Goal: Task Accomplishment & Management: Use online tool/utility

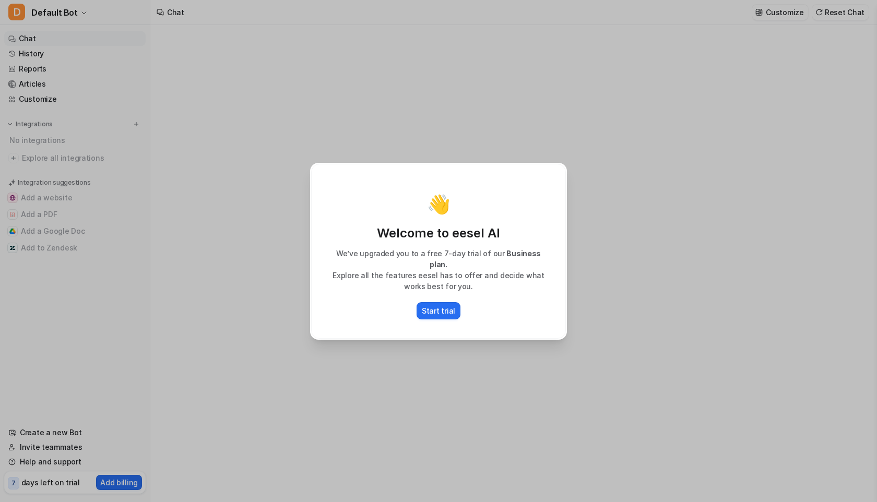
click at [557, 130] on div "👋 Welcome to eesel AI We’ve upgraded you to a free 7-day trial of our Business …" at bounding box center [439, 251] width 274 height 502
click at [559, 139] on div "👋 Welcome to eesel AI We’ve upgraded you to a free 7-day trial of our Business …" at bounding box center [439, 251] width 274 height 502
click at [261, 172] on div "👋 Welcome to eesel AI We’ve upgraded you to a free 7-day trial of our Business …" at bounding box center [438, 251] width 877 height 502
click at [197, 347] on div "👋 Welcome to eesel AI We’ve upgraded you to a free 7-day trial of our Business …" at bounding box center [438, 251] width 877 height 502
click at [79, 62] on div "👋 Welcome to eesel AI We’ve upgraded you to a free 7-day trial of our Business …" at bounding box center [438, 251] width 877 height 502
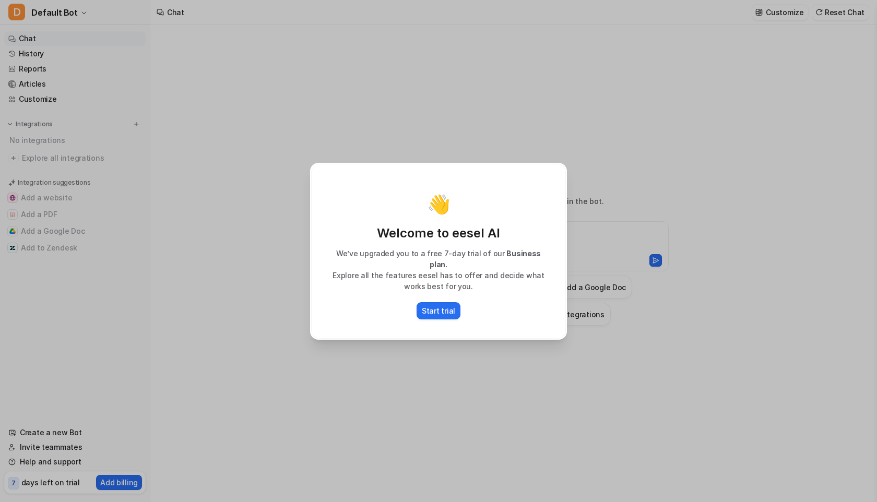
click at [45, 61] on div "👋 Welcome to eesel AI We’ve upgraded you to a free 7-day trial of our Business …" at bounding box center [438, 251] width 877 height 502
click at [444, 313] on button "Start trial" at bounding box center [439, 310] width 44 height 17
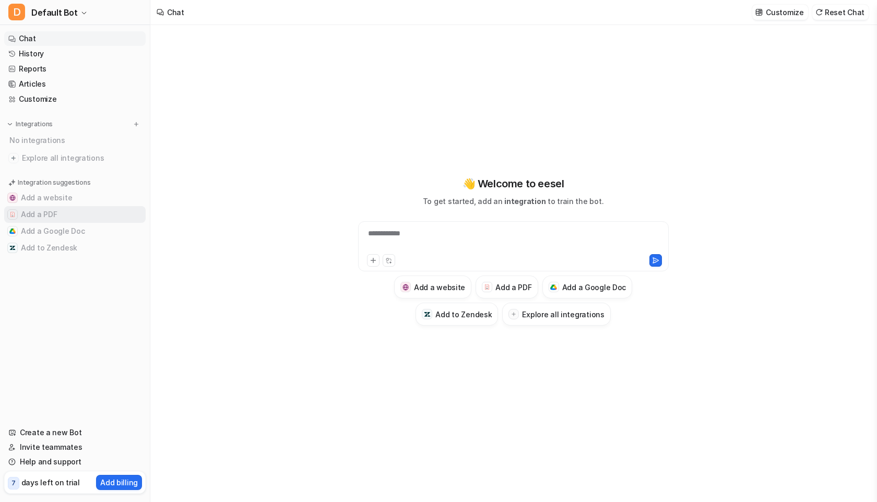
click at [38, 217] on button "Add a PDF" at bounding box center [75, 214] width 142 height 17
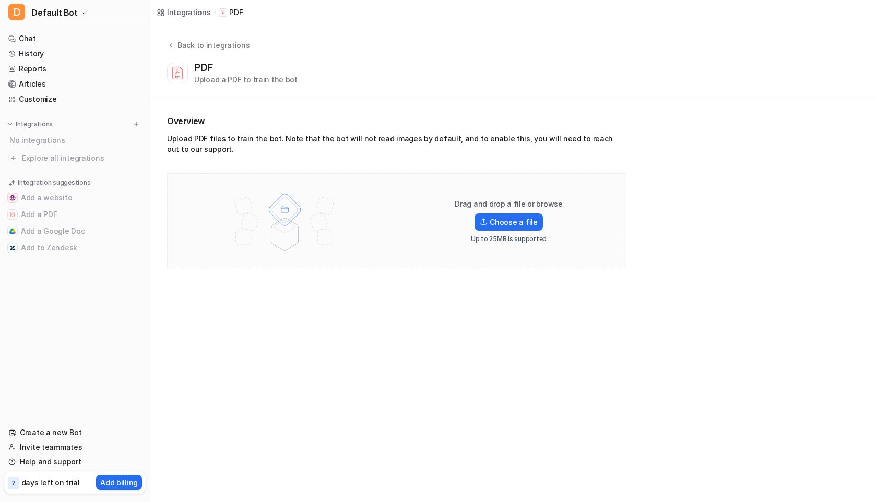
click at [401, 270] on div "Overview Upload PDF files to train the bot. Note that the bot will not read ima…" at bounding box center [513, 191] width 727 height 183
click at [503, 220] on label "Choose a file" at bounding box center [509, 222] width 68 height 17
click at [0, 0] on input "Choose a file" at bounding box center [0, 0] width 0 height 0
click at [378, 157] on div "Upload PDF files to train the bot. Note that the bot will not read images by de…" at bounding box center [397, 146] width 460 height 25
click at [380, 58] on div "Back to integrations PDF Upload a PDF to train the bot" at bounding box center [513, 62] width 727 height 45
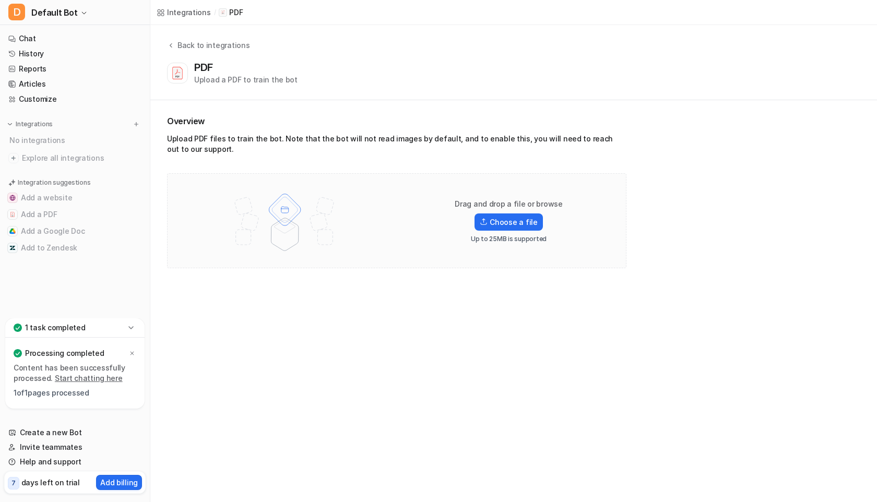
click at [77, 380] on link "Start chatting here" at bounding box center [89, 378] width 68 height 9
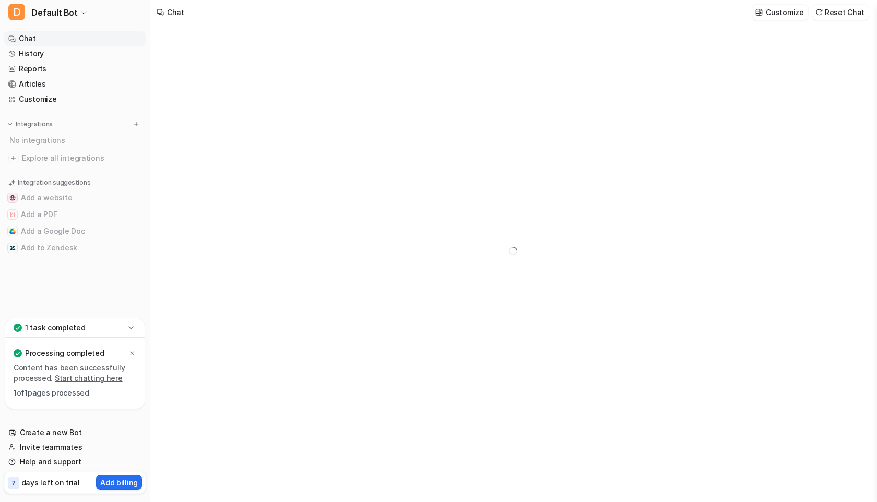
type textarea "**********"
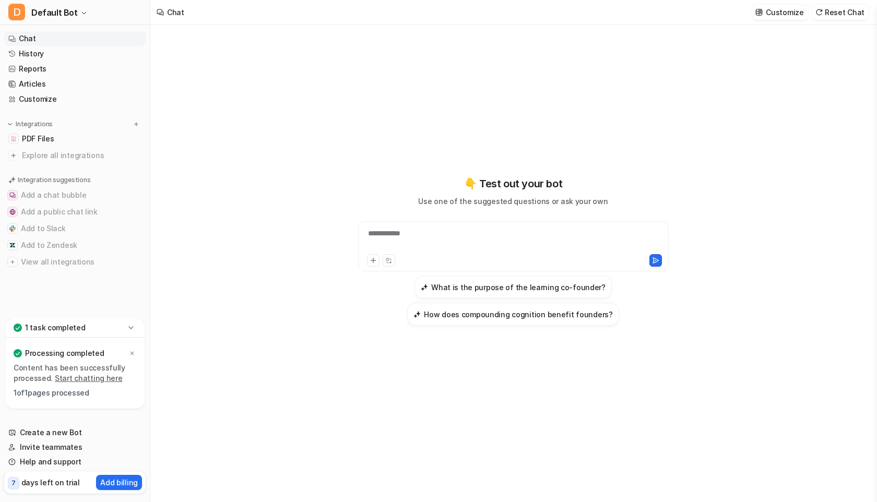
click at [439, 236] on div "**********" at bounding box center [514, 240] width 306 height 24
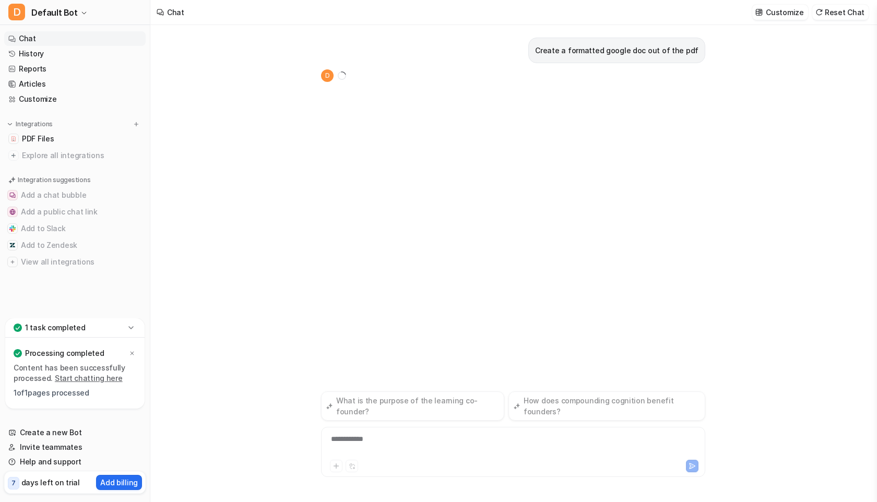
click at [353, 224] on div "Create a formatted google doc out of the pdf D" at bounding box center [513, 208] width 384 height 367
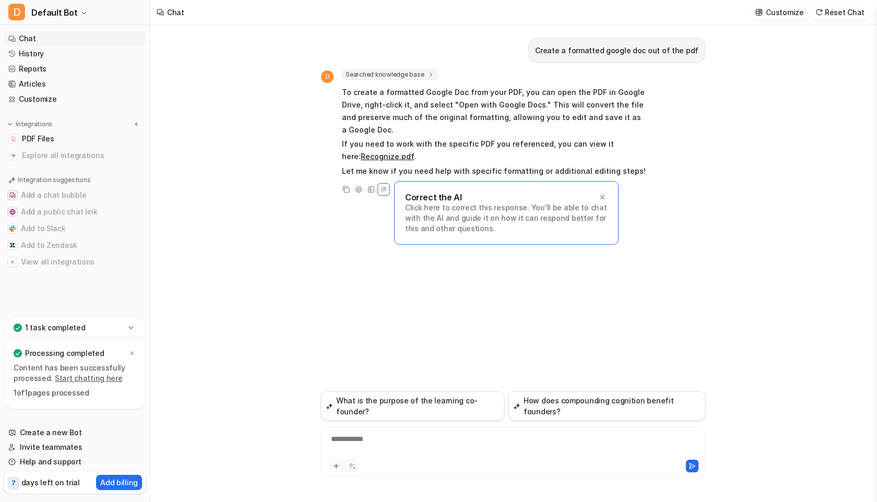
click at [281, 251] on div "**********" at bounding box center [513, 263] width 726 height 477
click at [40, 135] on span "PDF Files" at bounding box center [38, 139] width 32 height 10
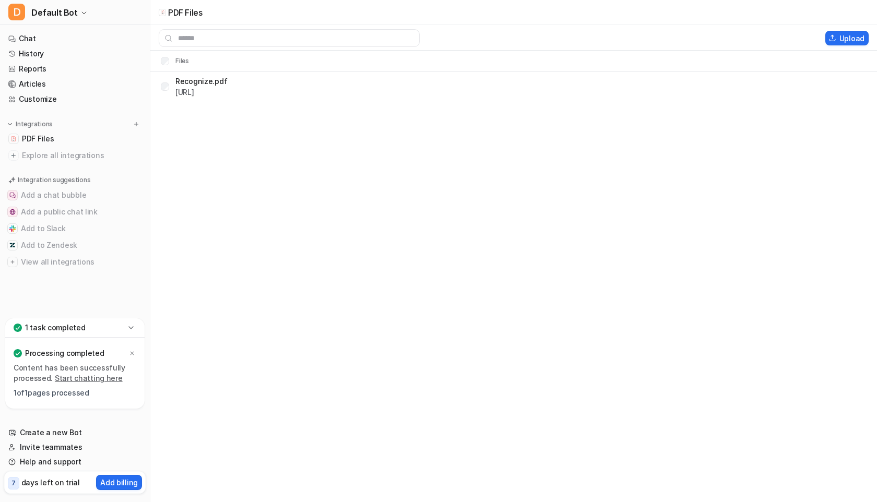
click at [216, 180] on div "PDF Files Upload Files Recognize.pdf https://dashboard.eesel.ai/.../Recognize.p…" at bounding box center [438, 251] width 877 height 502
click at [787, 35] on button "Delete selected" at bounding box center [778, 38] width 75 height 15
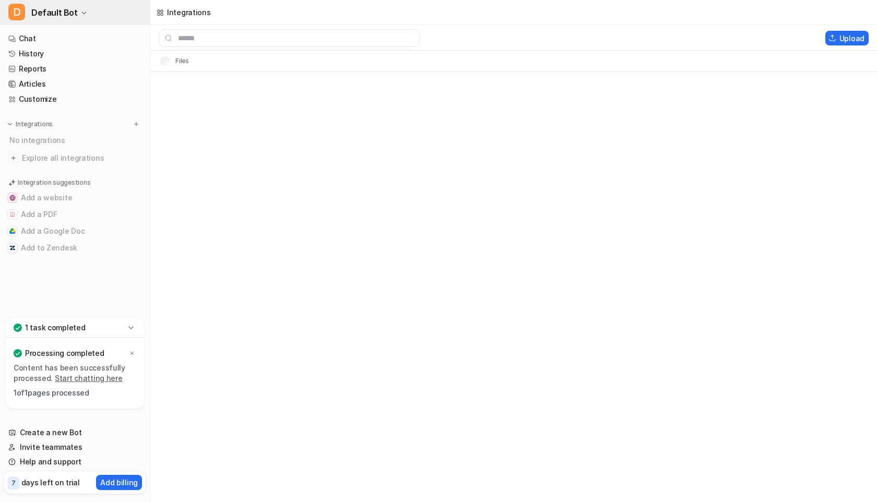
click at [13, 14] on span "D" at bounding box center [16, 12] width 17 height 17
click at [273, 147] on div "D Default Bot D Default Bot Create a new bot Settings Sign out Chat History Rep…" at bounding box center [438, 251] width 877 height 502
